Goal: Transaction & Acquisition: Purchase product/service

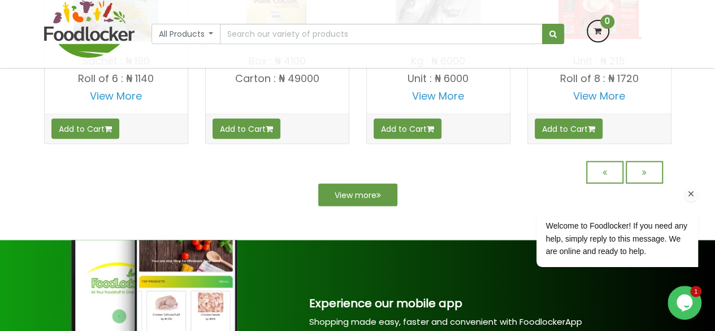
scroll to position [1089, 0]
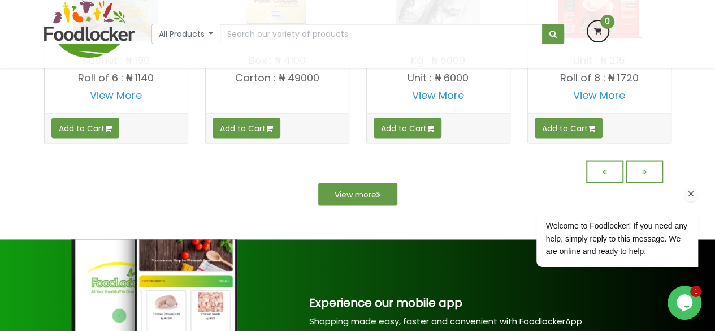
click at [646, 164] on div "Welcome to Foodlocker! If you need any help, simply reply to this message. We a…" at bounding box center [601, 210] width 203 height 133
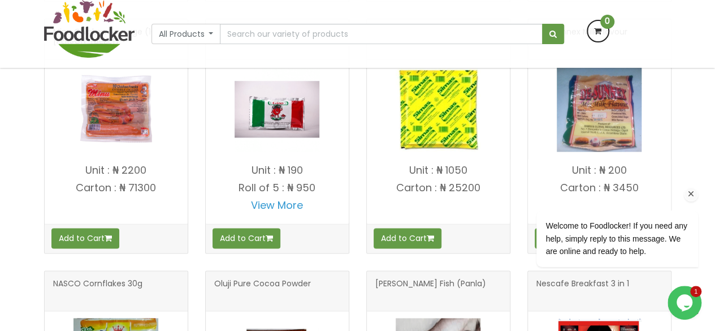
scroll to position [639, 0]
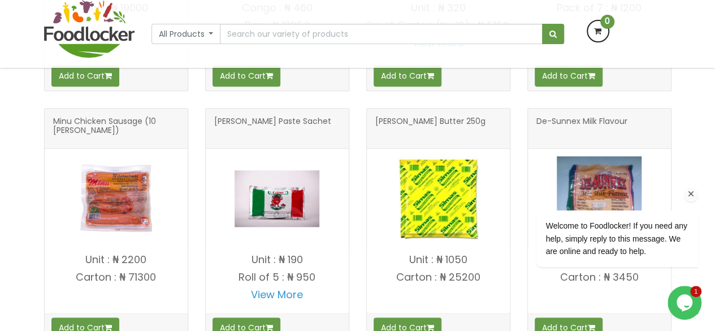
click at [663, 154] on div "Welcome to Foodlocker! If you need any help, simply reply to this message. We a…" at bounding box center [601, 210] width 203 height 133
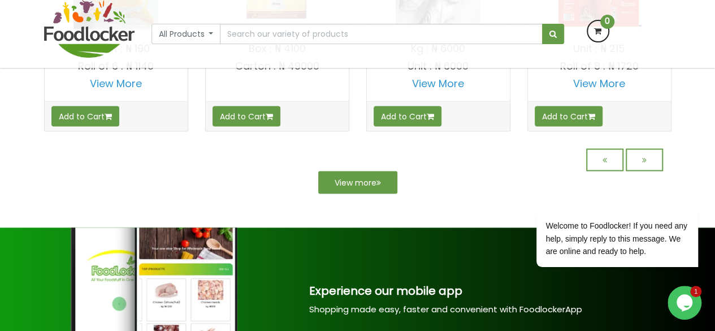
scroll to position [1105, 0]
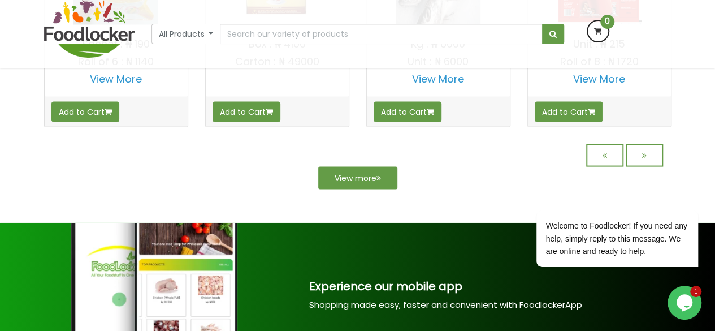
click at [652, 159] on div "Welcome to Foodlocker! If you need any help, simply reply to this message. We a…" at bounding box center [601, 210] width 203 height 133
click at [644, 152] on div "Welcome to Foodlocker! If you need any help, simply reply to this message. We a…" at bounding box center [601, 210] width 203 height 133
click at [690, 196] on icon "Chat attention grabber" at bounding box center [691, 194] width 10 height 10
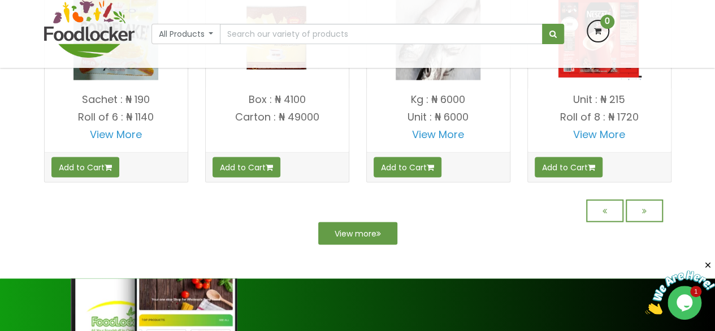
scroll to position [1049, 0]
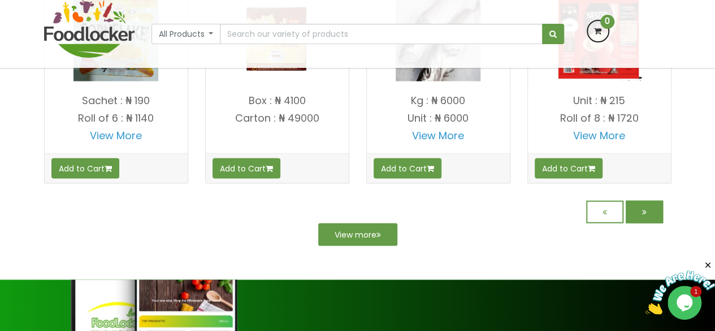
click at [644, 207] on icon at bounding box center [644, 211] width 5 height 8
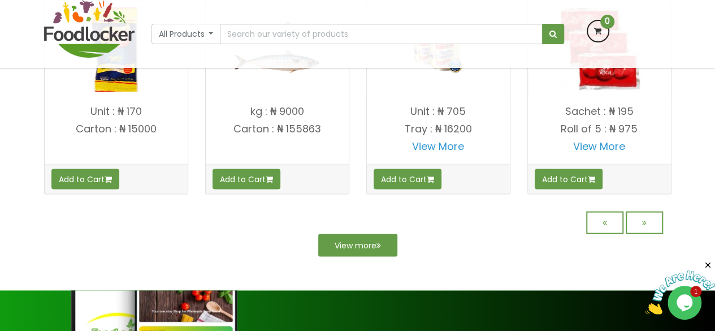
scroll to position [1035, 0]
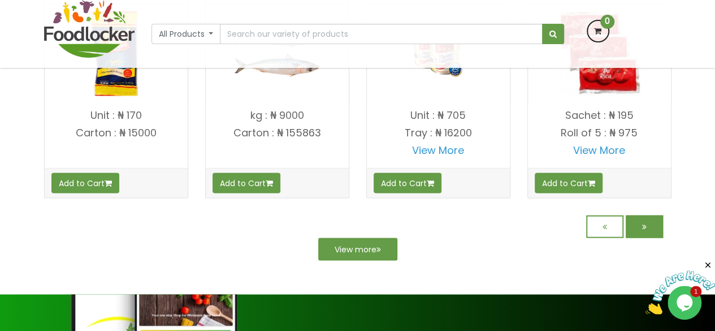
click at [645, 227] on link at bounding box center [644, 226] width 37 height 23
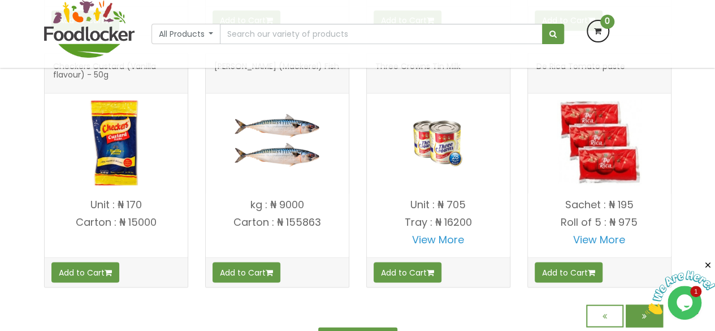
scroll to position [1124, 0]
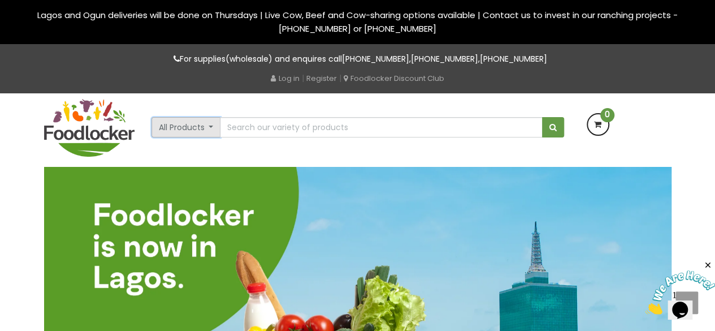
click at [209, 122] on button "All Products" at bounding box center [186, 127] width 70 height 20
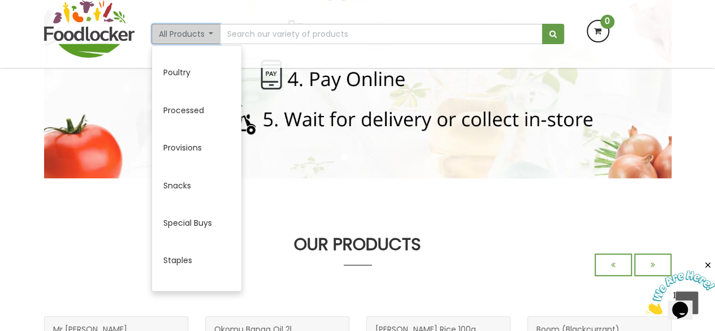
scroll to position [483, 0]
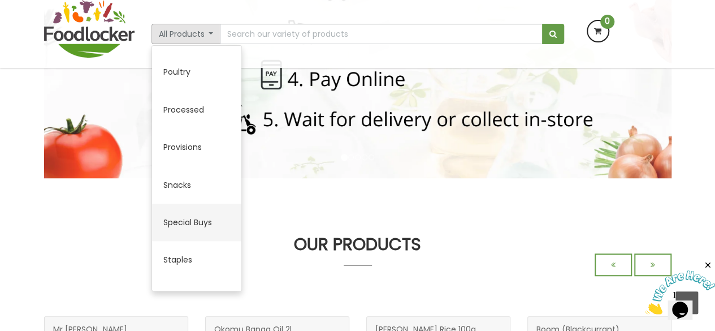
click at [193, 231] on link "Special Buys" at bounding box center [196, 221] width 89 height 37
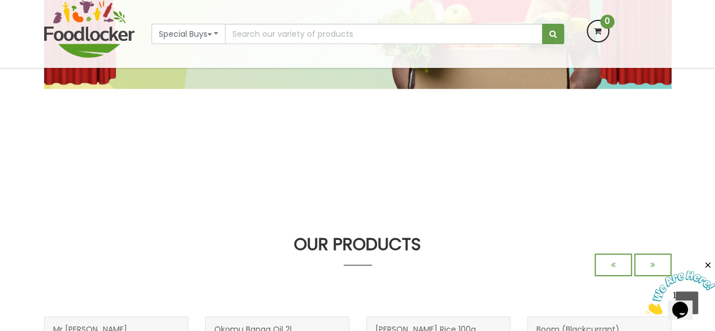
scroll to position [179, 0]
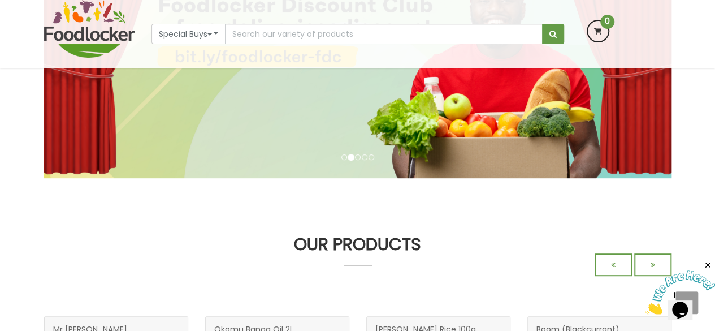
click at [99, 44] on img at bounding box center [89, 29] width 90 height 58
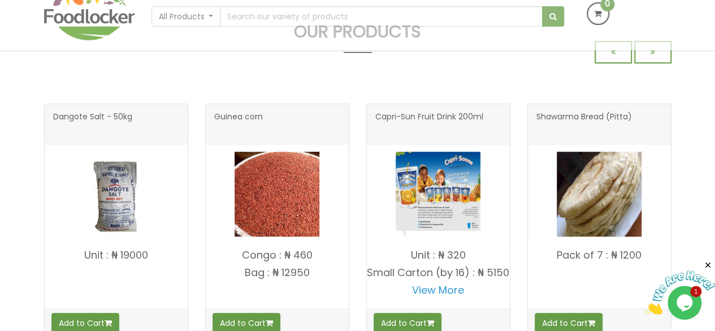
scroll to position [509, 0]
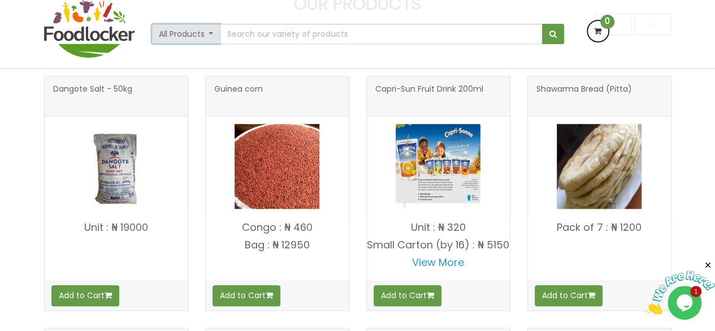
click at [189, 29] on button "All Products" at bounding box center [186, 34] width 70 height 20
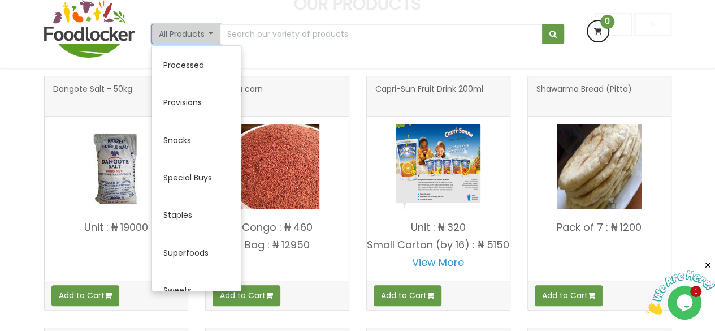
scroll to position [527, 0]
click at [191, 181] on link "Special Buys" at bounding box center [196, 177] width 89 height 37
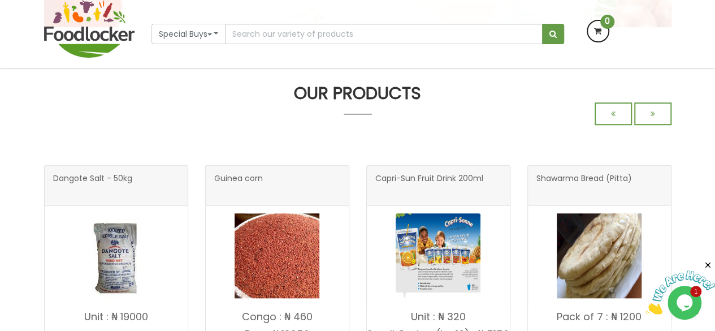
scroll to position [509, 0]
